Goal: Task Accomplishment & Management: Use online tool/utility

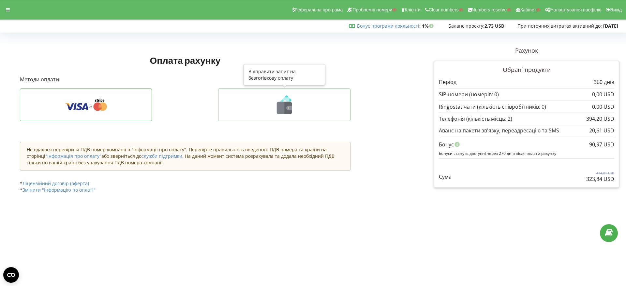
click at [281, 111] on icon at bounding box center [284, 108] width 15 height 12
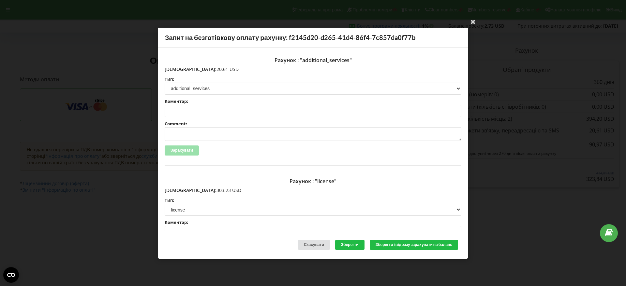
scroll to position [41, 0]
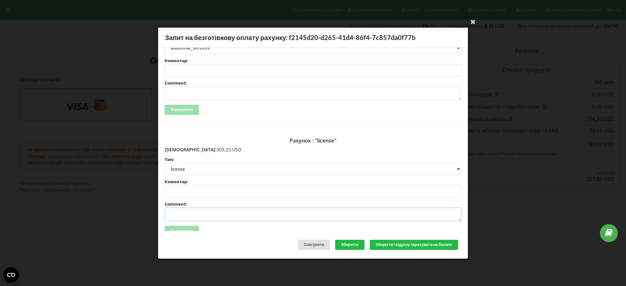
click at [176, 214] on textarea "Comment:" at bounding box center [313, 215] width 297 height 14
paste textarea "№R-07356 від 22.09.2025"
type textarea "Счет №R-07356 від 22.09.2025 на ТОВ АСС"
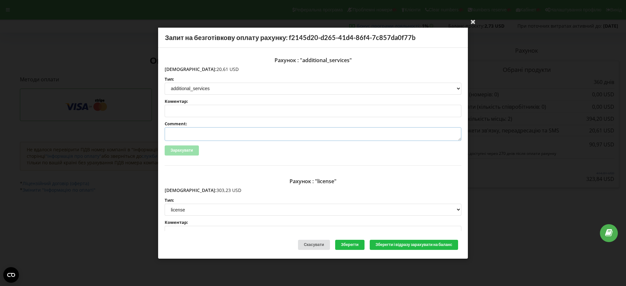
click at [183, 135] on textarea "Comment:" at bounding box center [313, 134] width 297 height 14
paste textarea "№R-07357 від 22.09.2025"
type textarea "Счет №R-07357 від 22.09.2025 на ТОВ АСС"
click at [393, 247] on button "Зберегти і відразу зарахувати на баланс" at bounding box center [414, 245] width 88 height 10
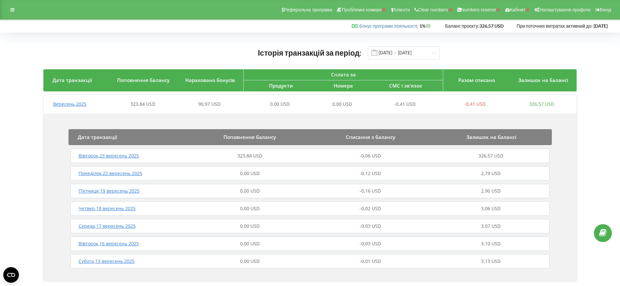
click at [131, 158] on span "Вівторок , 23 вересень 2025" at bounding box center [109, 156] width 60 height 6
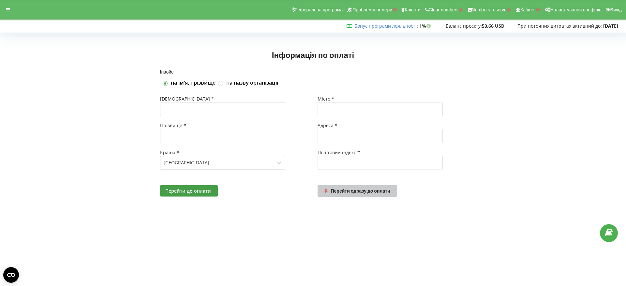
drag, startPoint x: 362, startPoint y: 193, endPoint x: 381, endPoint y: 192, distance: 18.6
click at [362, 192] on span "Перейти одразу до оплати" at bounding box center [360, 191] width 59 height 6
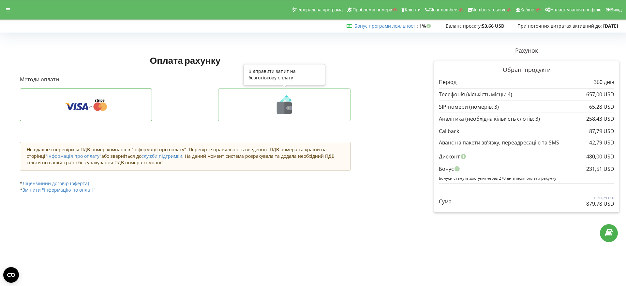
click at [284, 107] on icon at bounding box center [284, 108] width 15 height 12
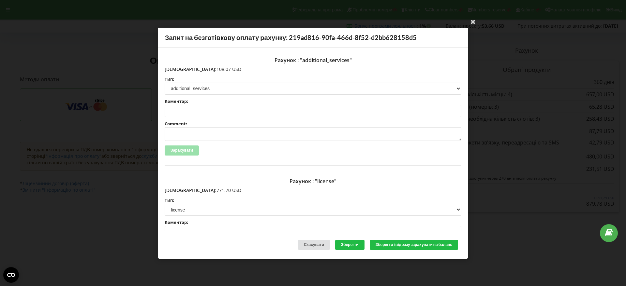
drag, startPoint x: 211, startPoint y: 69, endPoint x: 178, endPoint y: 69, distance: 32.3
click at [178, 69] on p "Сума: 108,07 USD" at bounding box center [313, 69] width 297 height 7
copy p "108,07 USD"
drag, startPoint x: 205, startPoint y: 191, endPoint x: 179, endPoint y: 189, distance: 26.1
click at [179, 189] on p "Сума: 771,70 USD" at bounding box center [313, 190] width 297 height 7
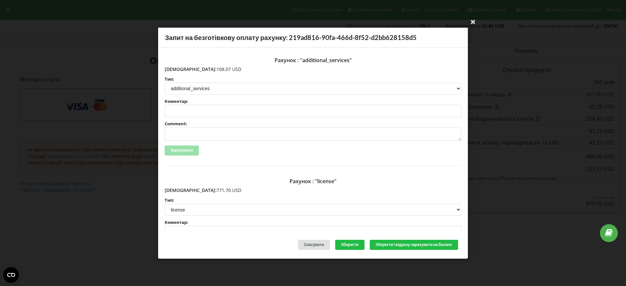
copy p "771,70 USD"
click at [473, 19] on icon at bounding box center [473, 21] width 10 height 10
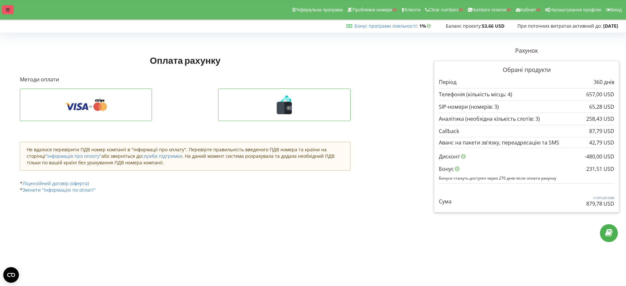
click at [9, 8] on icon at bounding box center [8, 9] width 4 height 5
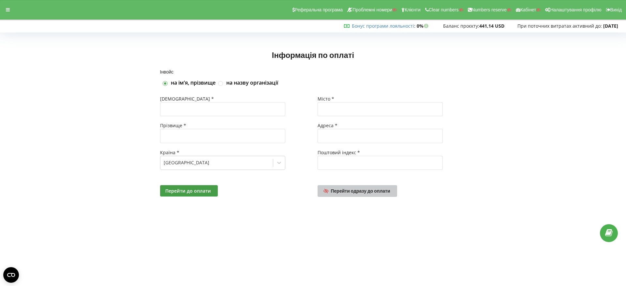
click at [358, 191] on span "Перейти одразу до оплати" at bounding box center [360, 191] width 59 height 6
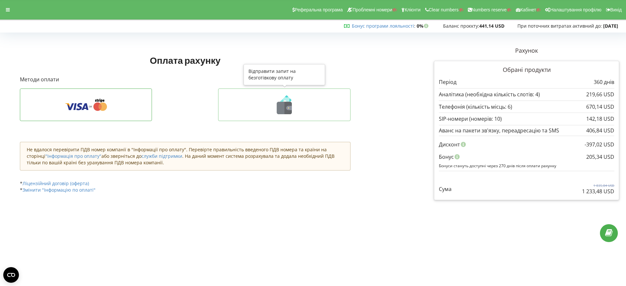
click at [284, 110] on icon at bounding box center [284, 108] width 15 height 12
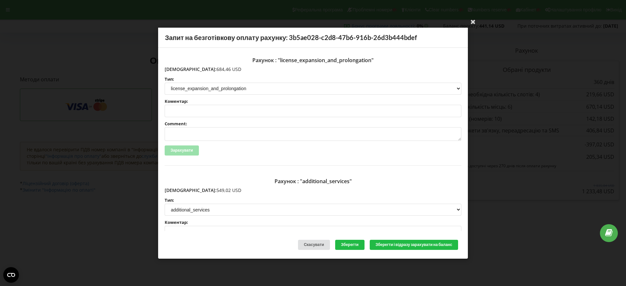
drag, startPoint x: 208, startPoint y: 69, endPoint x: 179, endPoint y: 68, distance: 29.7
click at [179, 68] on p "[DEMOGRAPHIC_DATA]: 684,46 USD" at bounding box center [313, 69] width 297 height 7
copy p "684,46 USD"
drag, startPoint x: 209, startPoint y: 190, endPoint x: 179, endPoint y: 190, distance: 30.0
click at [179, 190] on p "[DEMOGRAPHIC_DATA]: 549,02 USD" at bounding box center [313, 190] width 297 height 7
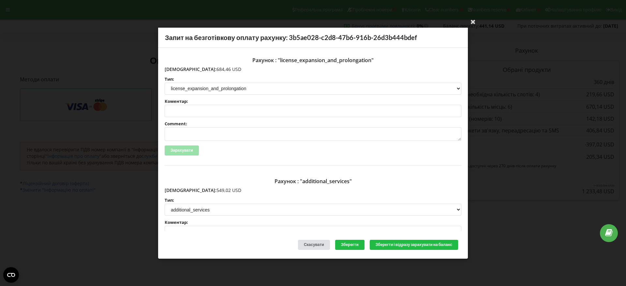
copy p "549,02 USD"
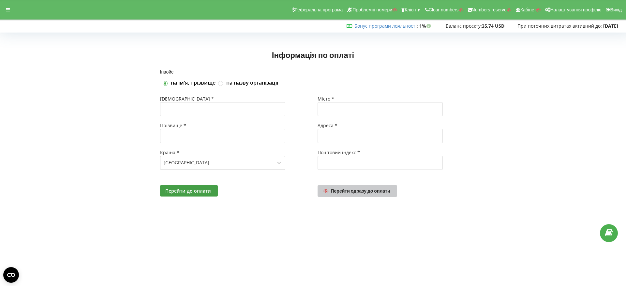
click at [368, 191] on span "Перейти одразу до оплати" at bounding box center [360, 191] width 59 height 6
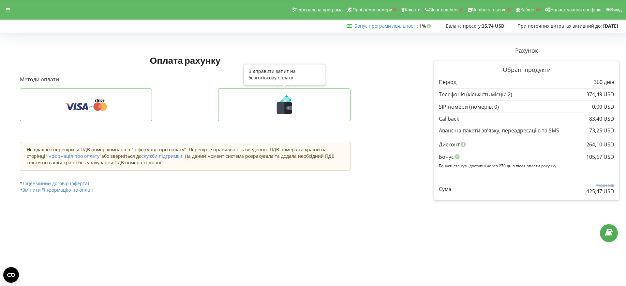
click at [294, 113] on icon at bounding box center [284, 104] width 119 height 19
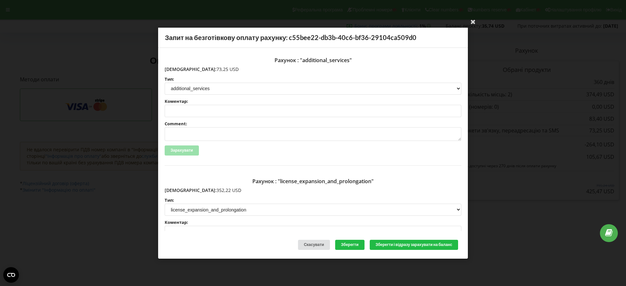
drag, startPoint x: 210, startPoint y: 70, endPoint x: 179, endPoint y: 69, distance: 31.0
click at [179, 69] on p "Сума: 73,25 USD" at bounding box center [313, 69] width 297 height 7
copy p "73,25 USD"
drag, startPoint x: 207, startPoint y: 191, endPoint x: 179, endPoint y: 191, distance: 28.0
click at [179, 191] on p "Сума: 352,22 USD" at bounding box center [313, 190] width 297 height 7
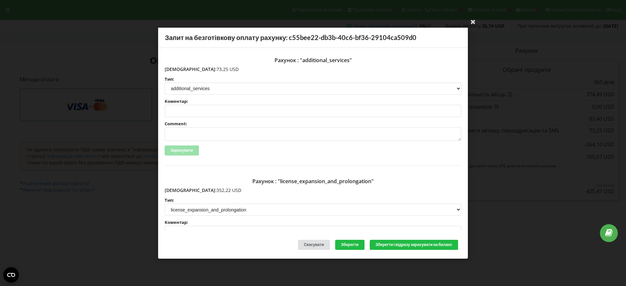
copy p "352,22 USD"
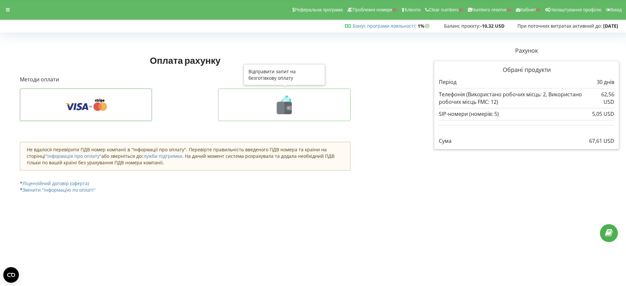
click at [287, 106] on icon at bounding box center [288, 108] width 7 height 12
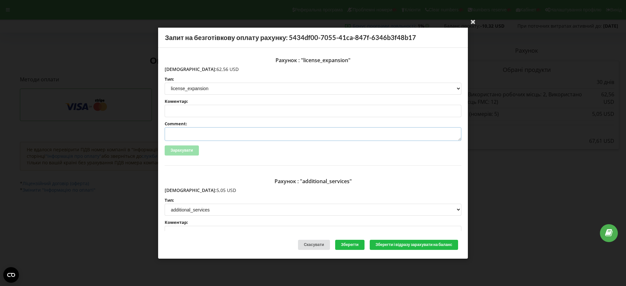
click at [190, 136] on textarea "Comment:" at bounding box center [313, 134] width 297 height 14
paste textarea "№R-06199 від 29.08.2025"
type textarea "Счет №R-06199 від 29.08.2025 на ТОВ АСС"
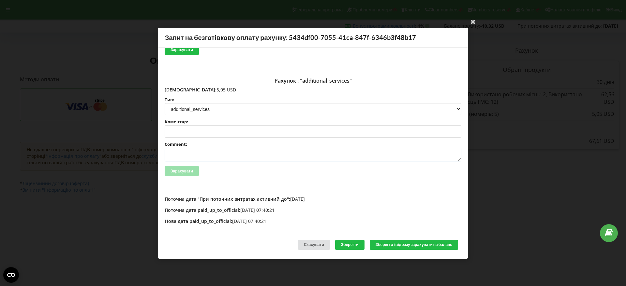
click at [186, 154] on textarea "Comment:" at bounding box center [313, 155] width 297 height 14
paste textarea "№R-06200 від 29.08.2025"
type textarea "Счет №R-06200 від 29.08.2025 на ТОВ АСС"
click at [399, 246] on button "Зберегти і відразу зарахувати на баланс" at bounding box center [414, 245] width 88 height 10
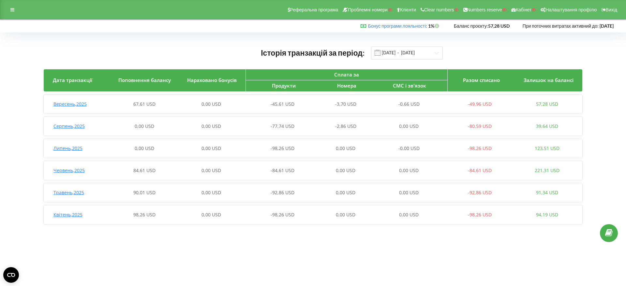
click at [72, 105] on span "Вересень , 2025" at bounding box center [69, 104] width 33 height 6
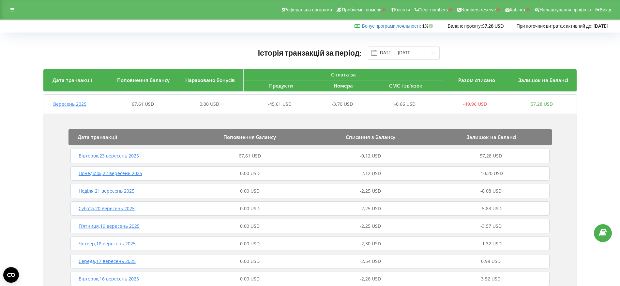
click at [123, 155] on span "Вівторок , 23 вересень 2025" at bounding box center [109, 156] width 60 height 6
